Goal: Task Accomplishment & Management: Use online tool/utility

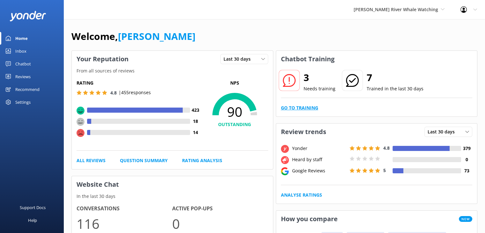
click at [299, 107] on link "Go to Training" at bounding box center [299, 107] width 37 height 7
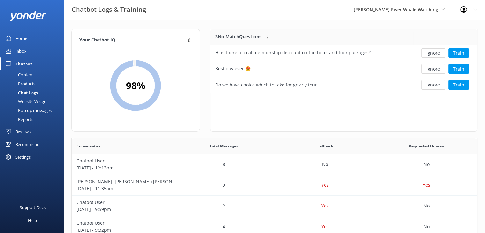
scroll to position [5, 5]
click at [432, 55] on button "Ignore" at bounding box center [433, 53] width 24 height 10
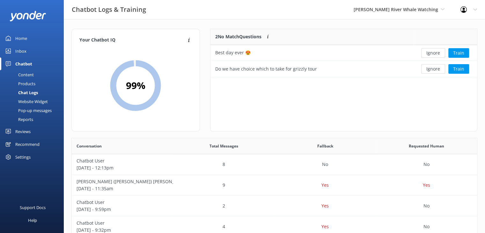
scroll to position [43, 262]
click at [440, 54] on button "Ignore" at bounding box center [433, 53] width 24 height 10
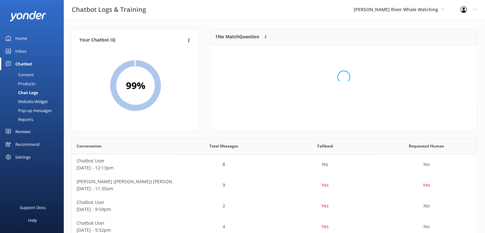
scroll to position [5, 5]
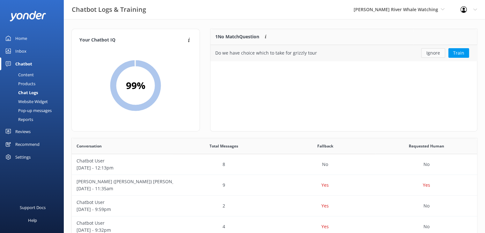
click at [431, 52] on button "Ignore" at bounding box center [433, 53] width 24 height 10
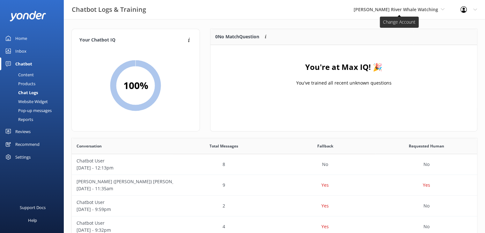
click at [414, 8] on span "[PERSON_NAME] River Whale Watching" at bounding box center [396, 9] width 84 height 6
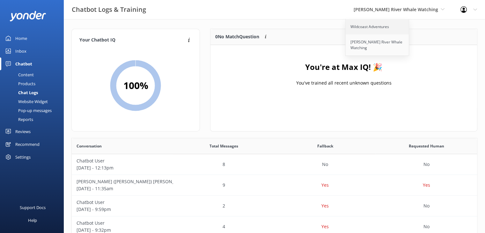
click at [386, 26] on link "Wildcoast Adventures" at bounding box center [378, 26] width 64 height 15
